Goal: Task Accomplishment & Management: Complete application form

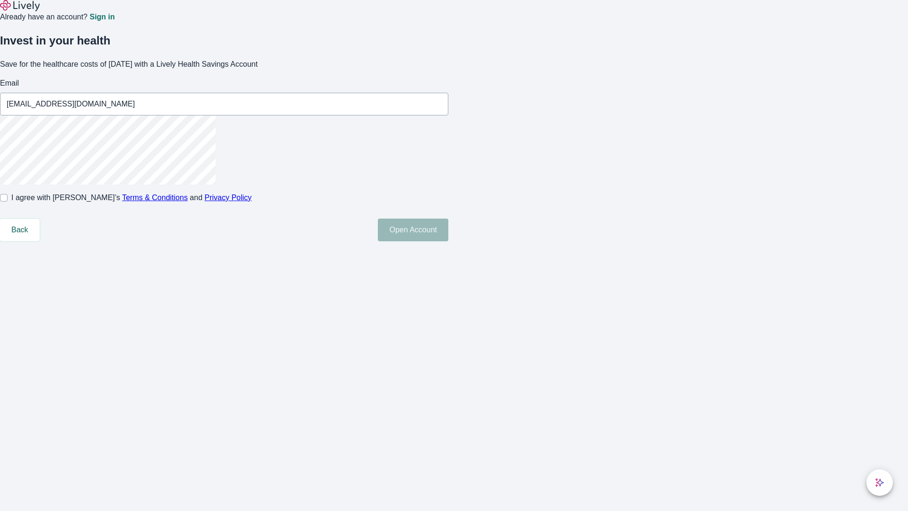
click at [8, 201] on input "I agree with Lively’s Terms & Conditions and Privacy Policy" at bounding box center [4, 198] width 8 height 8
checkbox input "true"
click at [448, 241] on button "Open Account" at bounding box center [413, 229] width 70 height 23
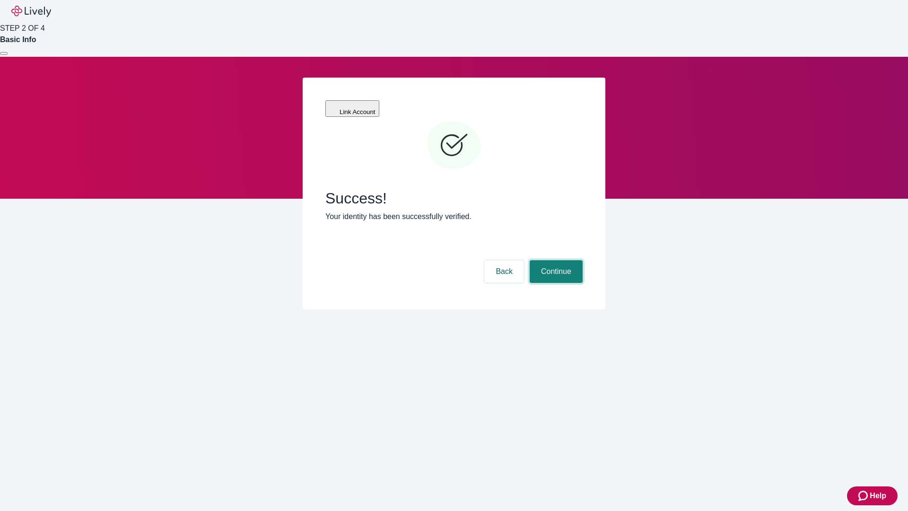
click at [555, 260] on button "Continue" at bounding box center [556, 271] width 53 height 23
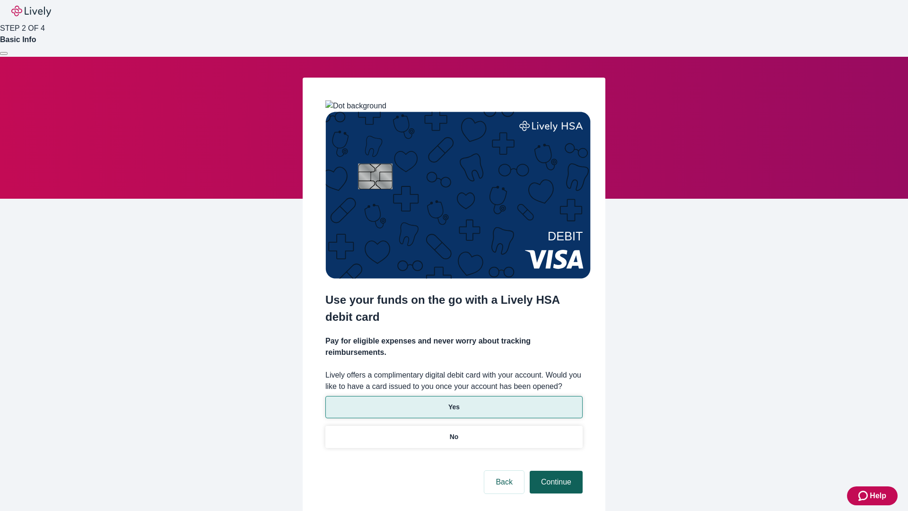
click at [453, 432] on p "No" at bounding box center [454, 437] width 9 height 10
click at [555, 470] on button "Continue" at bounding box center [556, 481] width 53 height 23
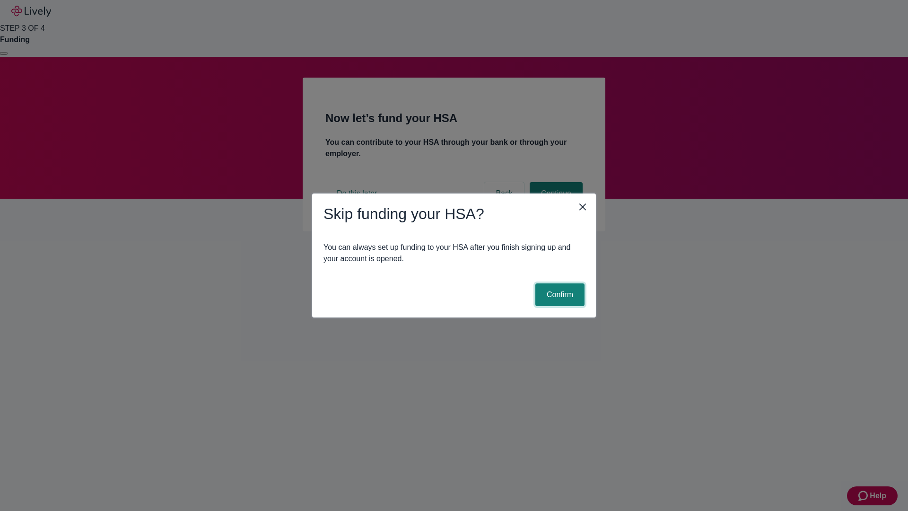
click at [558, 295] on button "Confirm" at bounding box center [559, 294] width 49 height 23
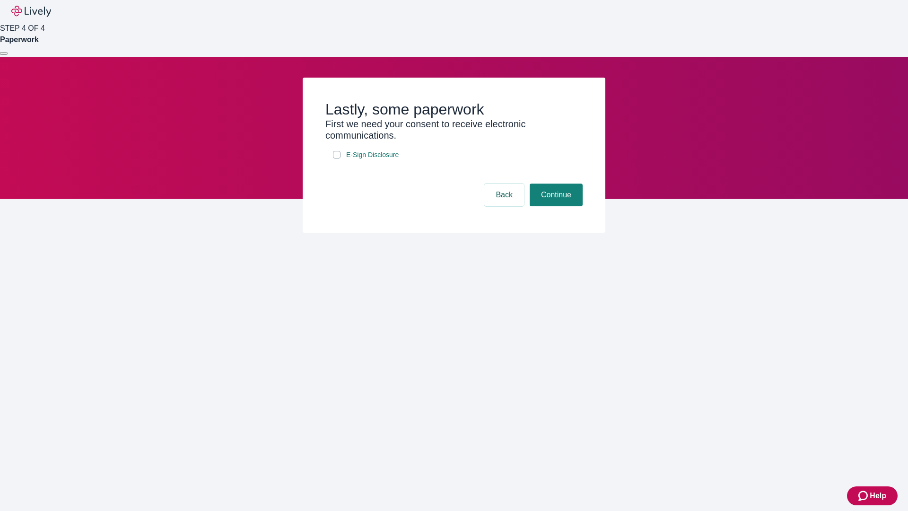
click at [337, 158] on input "E-Sign Disclosure" at bounding box center [337, 155] width 8 height 8
checkbox input "true"
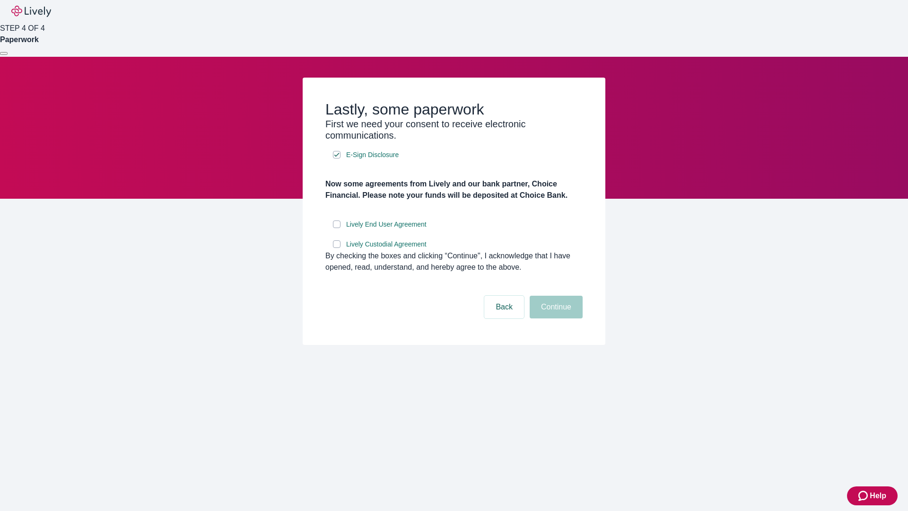
click at [337, 228] on input "Lively End User Agreement" at bounding box center [337, 224] width 8 height 8
checkbox input "true"
click at [337, 248] on input "Lively Custodial Agreement" at bounding box center [337, 244] width 8 height 8
checkbox input "true"
click at [555, 318] on button "Continue" at bounding box center [556, 307] width 53 height 23
